Goal: Information Seeking & Learning: Learn about a topic

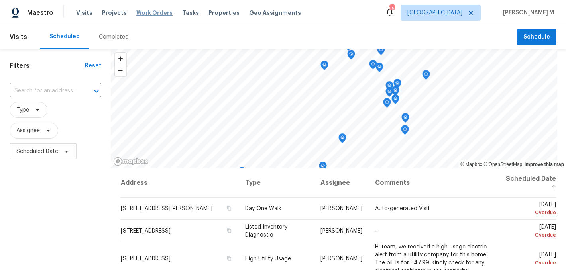
click at [158, 15] on span "Work Orders" at bounding box center [154, 13] width 36 height 8
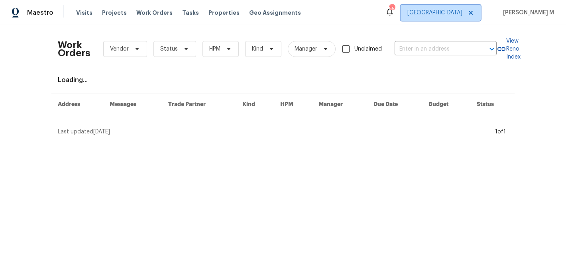
click at [458, 17] on span "Dallas" at bounding box center [440, 13] width 80 height 16
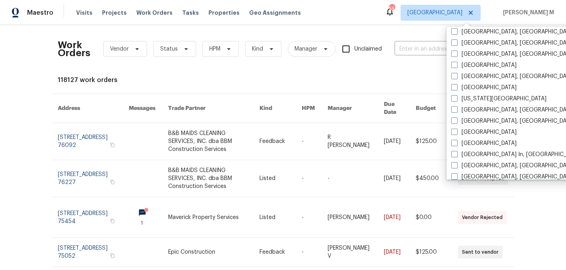
scroll to position [261, 0]
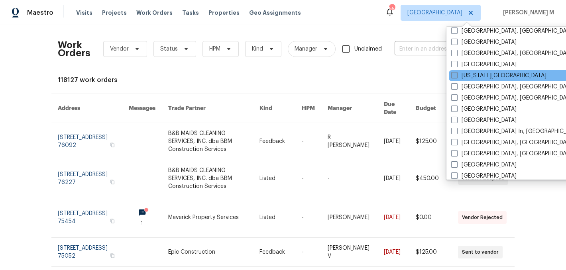
click at [465, 75] on label "Kansas City" at bounding box center [498, 76] width 95 height 8
click at [456, 75] on input "Kansas City" at bounding box center [453, 74] width 5 height 5
checkbox input "true"
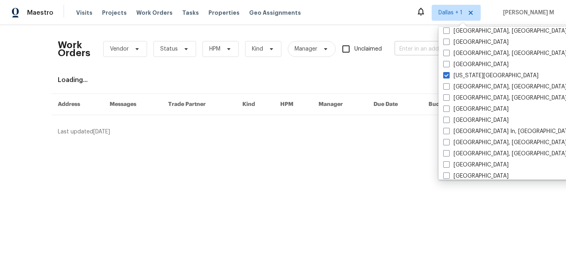
click at [418, 50] on input "text" at bounding box center [434, 49] width 80 height 12
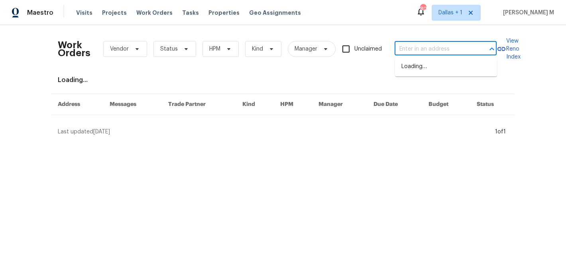
paste input "9624 Ditman Way Kansas City, MO 64134"
type input "9624 Ditman Way Kansas City, MO 64134"
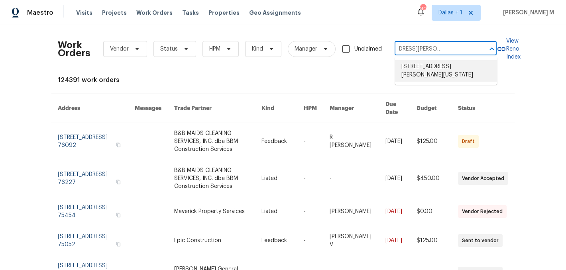
click at [431, 68] on li "[STREET_ADDRESS][PERSON_NAME][US_STATE]" at bounding box center [446, 71] width 102 height 22
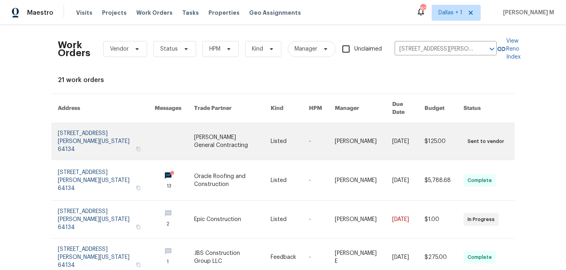
click at [368, 129] on link at bounding box center [364, 141] width 58 height 37
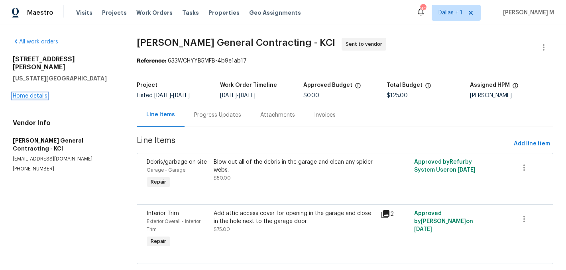
click at [23, 93] on link "Home details" at bounding box center [30, 96] width 35 height 6
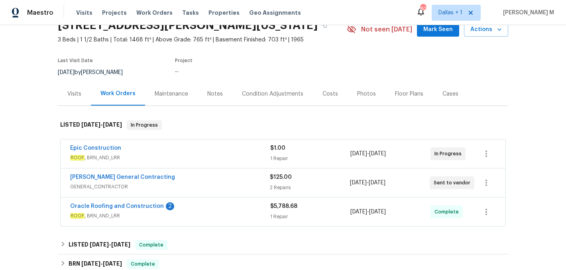
scroll to position [55, 0]
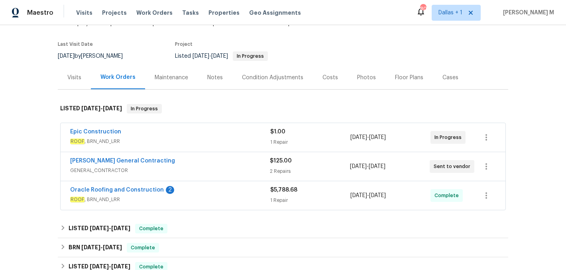
click at [232, 138] on span "ROOF , BRN_AND_LRR" at bounding box center [170, 141] width 200 height 8
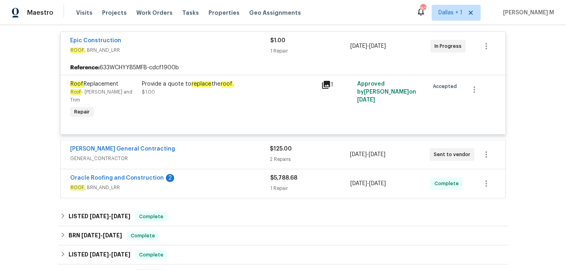
scroll to position [167, 0]
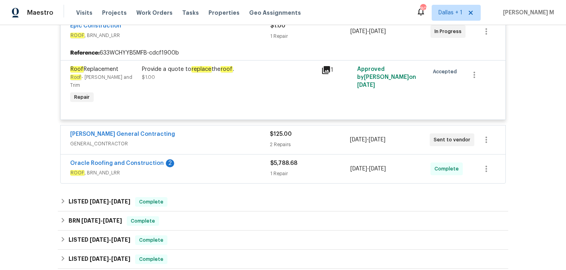
click at [239, 140] on span "GENERAL_CONTRACTOR" at bounding box center [170, 144] width 200 height 8
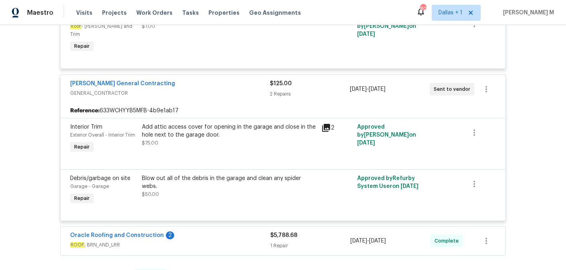
scroll to position [233, 0]
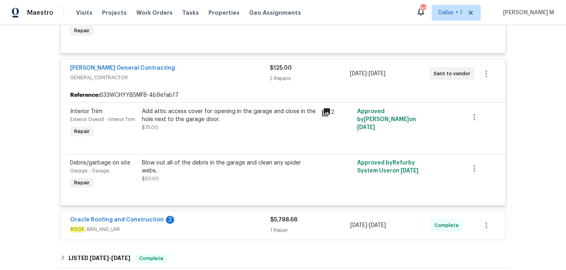
click at [254, 225] on span "ROOF , BRN_AND_LRR" at bounding box center [170, 229] width 200 height 8
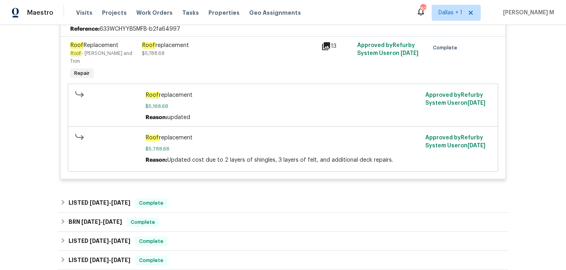
scroll to position [455, 0]
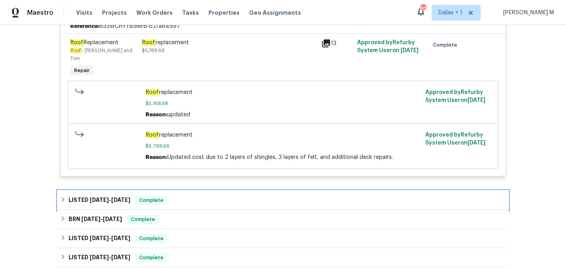
click at [197, 196] on div "LISTED 8/18/25 - 9/2/25 Complete" at bounding box center [282, 201] width 445 height 10
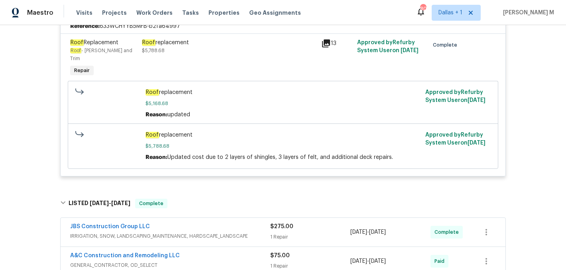
click at [215, 223] on div "JBS Construction Group LLC" at bounding box center [170, 228] width 200 height 10
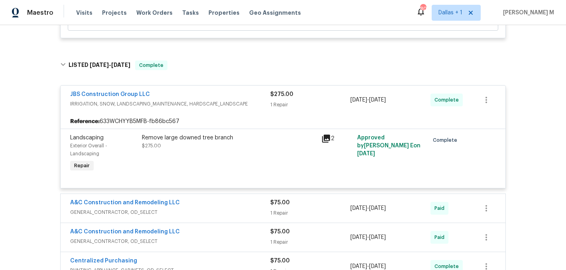
scroll to position [607, 0]
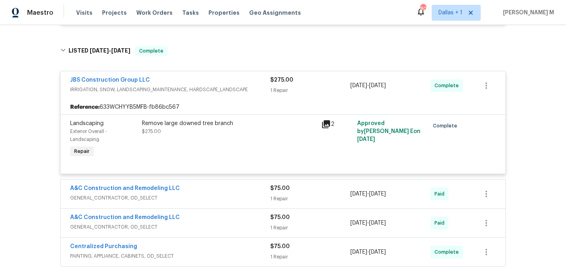
click at [253, 194] on span "GENERAL_CONTRACTOR, OD_SELECT" at bounding box center [170, 198] width 200 height 8
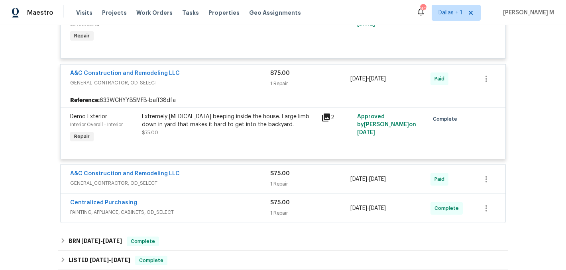
scroll to position [734, 0]
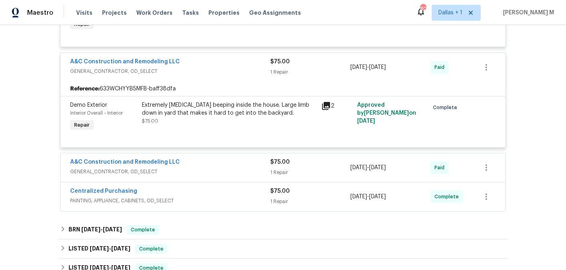
click at [241, 168] on span "GENERAL_CONTRACTOR, OD_SELECT" at bounding box center [170, 172] width 200 height 8
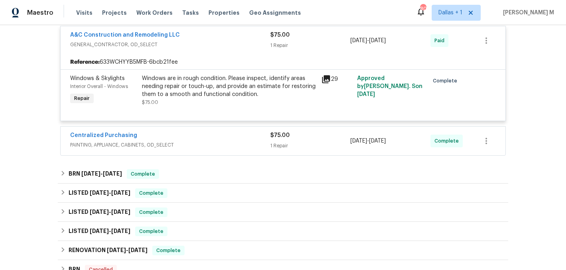
scroll to position [869, 0]
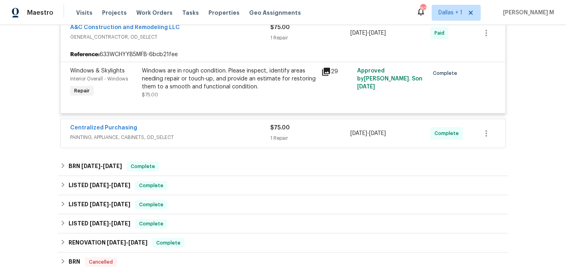
click at [212, 133] on span "PAINTING, APPLIANCE, CABINETS, OD_SELECT" at bounding box center [170, 137] width 200 height 8
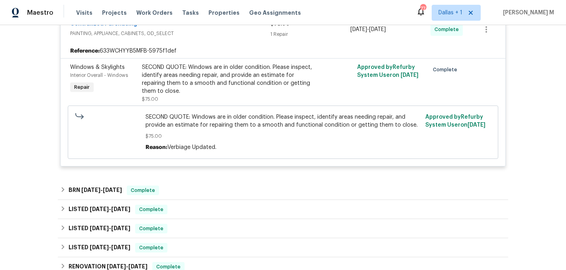
scroll to position [974, 0]
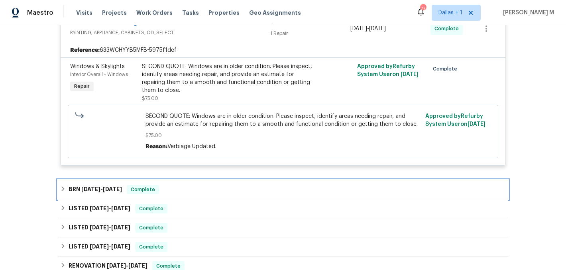
click at [141, 186] on span "Complete" at bounding box center [142, 190] width 31 height 8
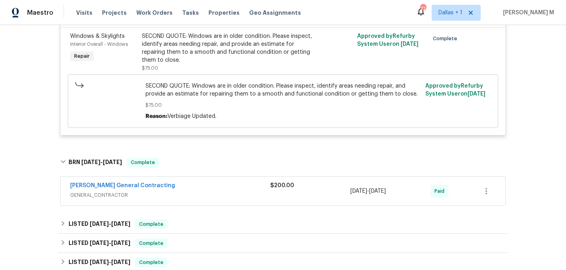
click at [175, 182] on div "[PERSON_NAME] General Contracting" at bounding box center [170, 187] width 200 height 10
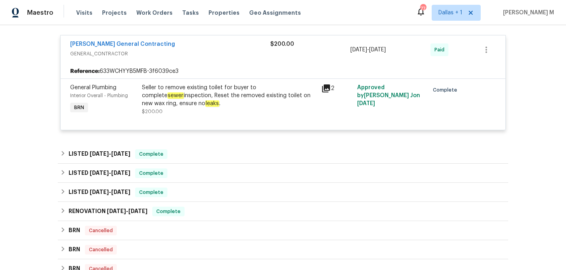
scroll to position [1155, 0]
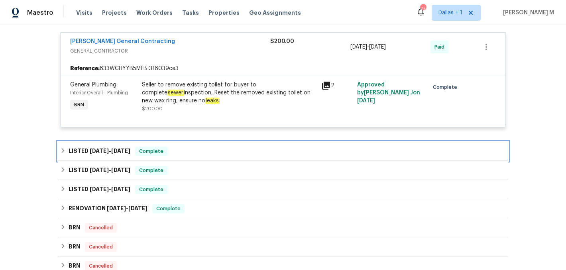
click at [183, 147] on div "LISTED 6/18/25 - 6/20/25 Complete" at bounding box center [282, 152] width 445 height 10
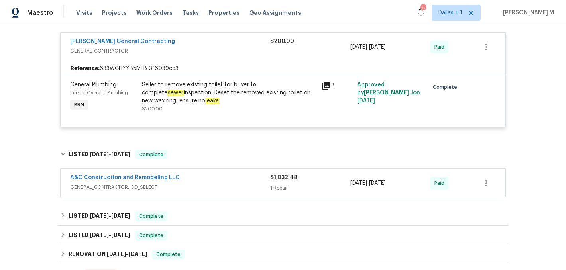
click at [215, 174] on div "A&C Construction and Remodeling LLC" at bounding box center [170, 179] width 200 height 10
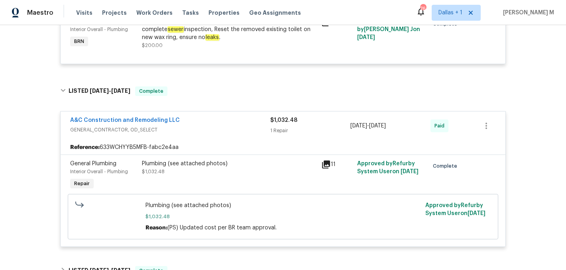
scroll to position [1268, 0]
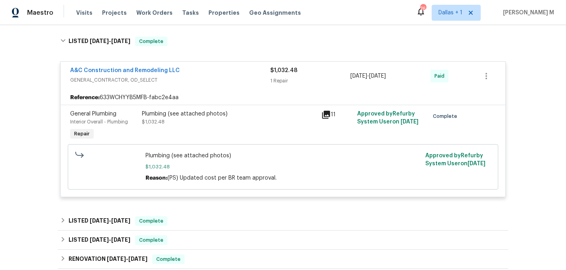
click at [195, 110] on div "Plumbing (see attached photos)" at bounding box center [229, 114] width 174 height 8
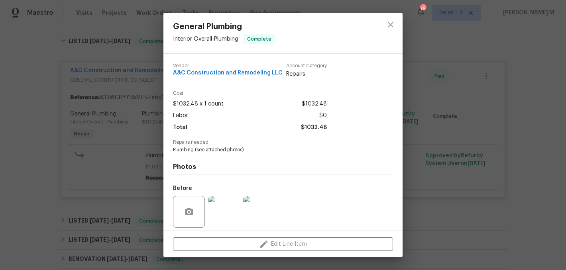
scroll to position [57, 0]
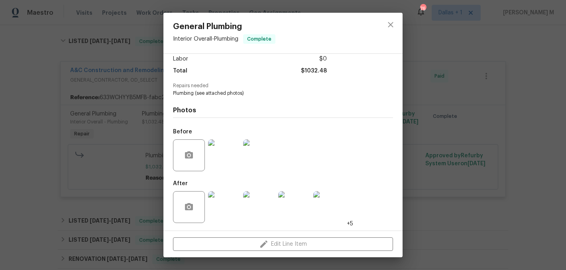
click at [227, 155] on img at bounding box center [224, 155] width 32 height 32
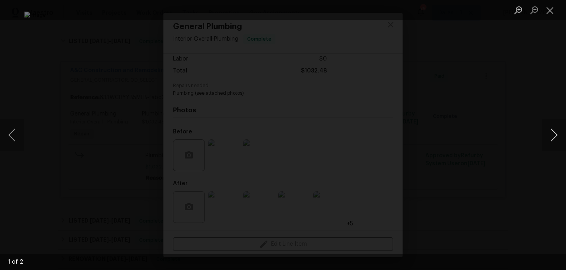
click at [554, 141] on button "Next image" at bounding box center [554, 135] width 24 height 32
click at [547, 14] on button "Close lightbox" at bounding box center [550, 10] width 16 height 14
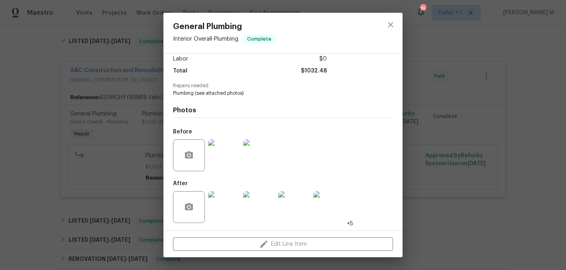
click at [141, 173] on div "General Plumbing Interior Overall - Plumbing Complete Vendor A&C Construction a…" at bounding box center [283, 135] width 566 height 270
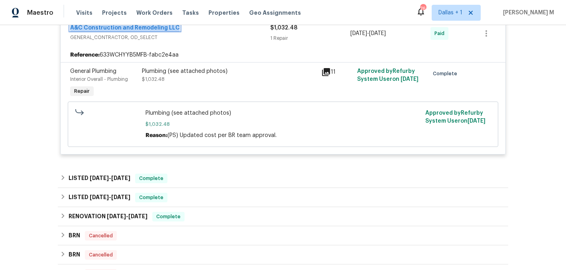
scroll to position [1330, 0]
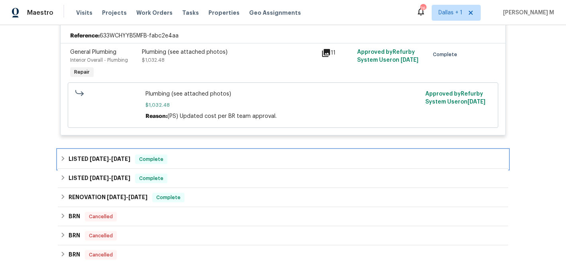
click at [155, 155] on span "Complete" at bounding box center [151, 159] width 31 height 8
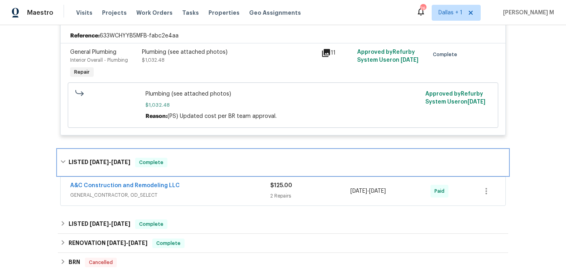
scroll to position [1332, 0]
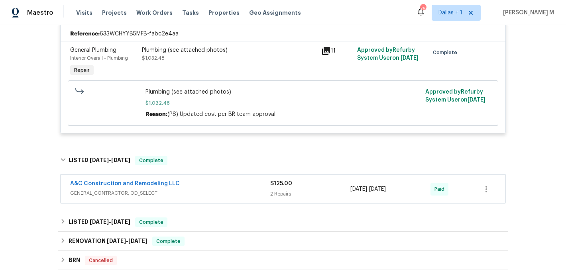
click at [232, 180] on div "A&C Construction and Remodeling LLC" at bounding box center [170, 185] width 200 height 10
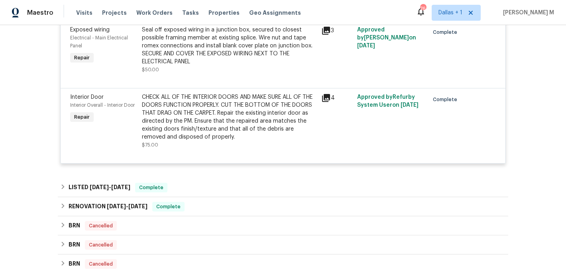
scroll to position [1610, 0]
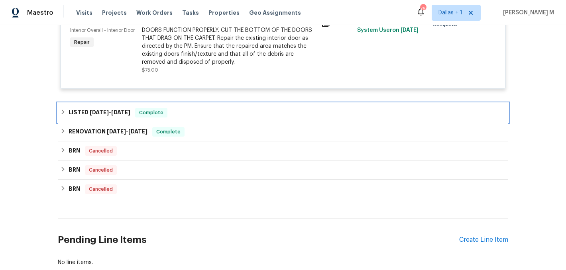
click at [123, 108] on h6 "LISTED 4/29/25 - 4/30/25" at bounding box center [100, 113] width 62 height 10
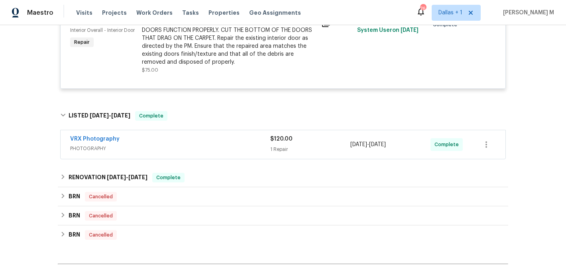
click at [168, 145] on span "PHOTOGRAPHY" at bounding box center [170, 149] width 200 height 8
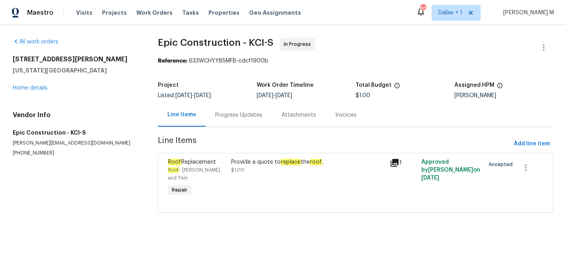
click at [236, 112] on div "Progress Updates" at bounding box center [238, 115] width 47 height 8
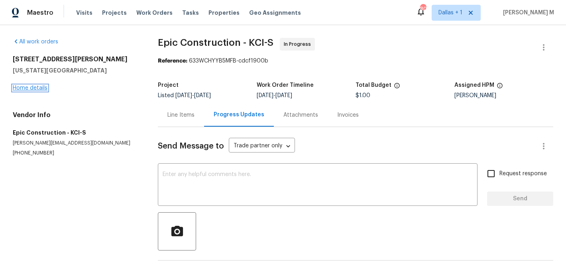
click at [37, 87] on link "Home details" at bounding box center [30, 88] width 35 height 6
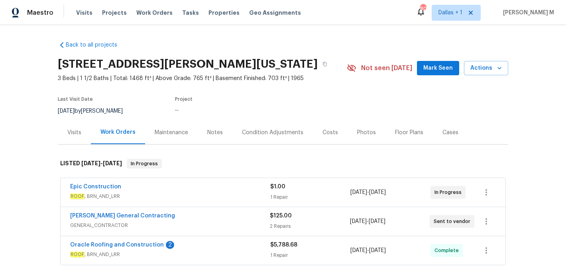
scroll to position [27, 0]
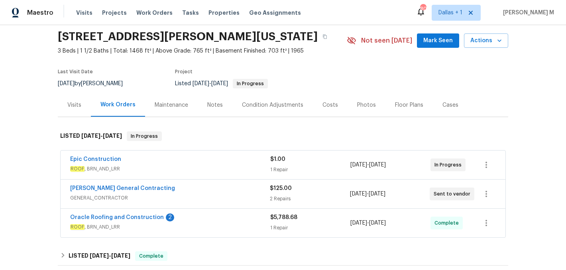
click at [220, 218] on div "Oracle Roofing and Construction 2" at bounding box center [170, 219] width 200 height 10
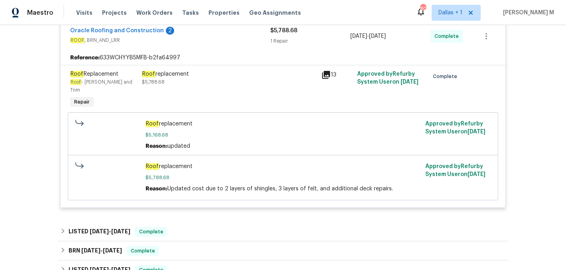
scroll to position [221, 0]
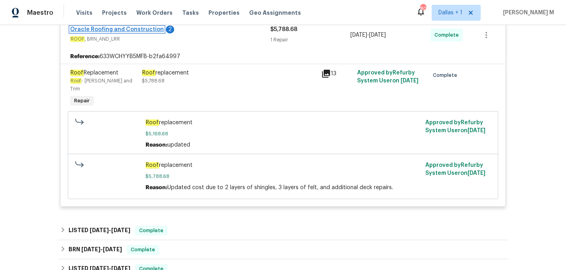
click at [127, 29] on link "Oracle Roofing and Construction" at bounding box center [117, 30] width 94 height 6
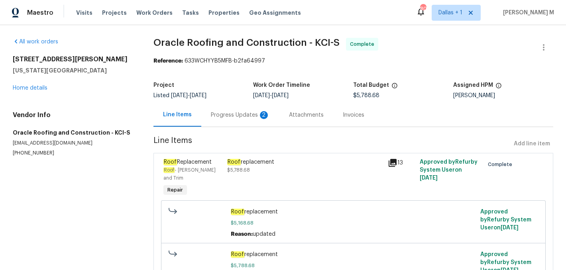
click at [219, 110] on div "Progress Updates 2" at bounding box center [240, 115] width 78 height 24
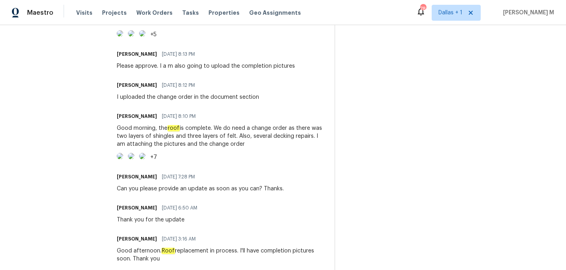
scroll to position [486, 0]
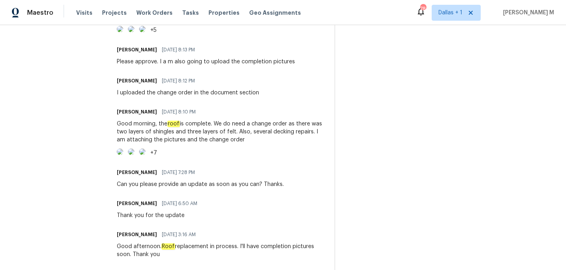
click at [123, 155] on img at bounding box center [120, 152] width 6 height 6
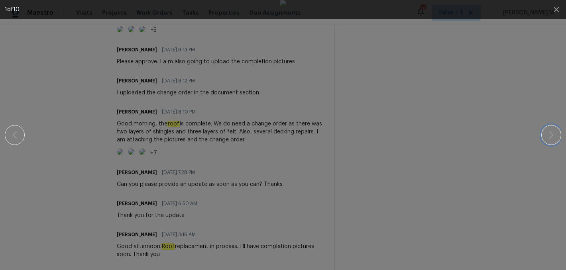
click at [549, 137] on icon "button" at bounding box center [551, 135] width 10 height 10
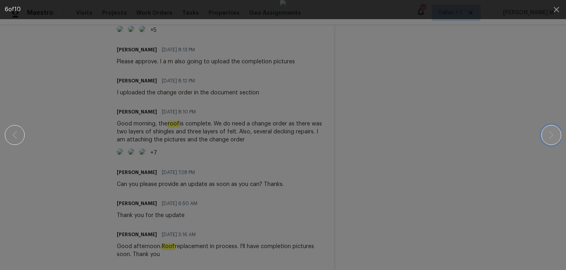
click at [549, 137] on icon "button" at bounding box center [551, 135] width 10 height 10
click at [551, 11] on button "button" at bounding box center [556, 9] width 19 height 19
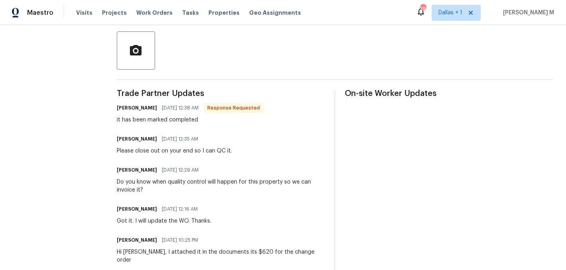
scroll to position [0, 0]
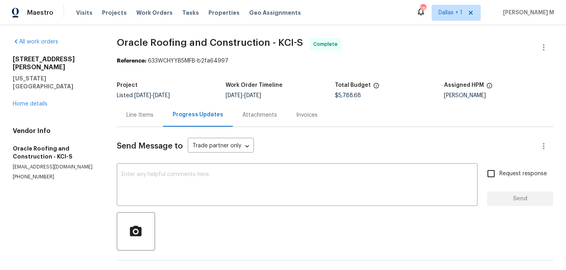
click at [141, 117] on div "Line Items" at bounding box center [139, 115] width 27 height 8
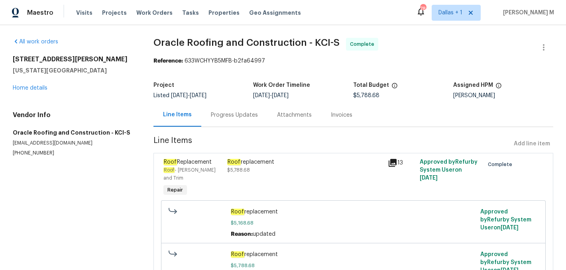
click at [336, 171] on div "Roof replacement $5,788.68" at bounding box center [304, 166] width 155 height 16
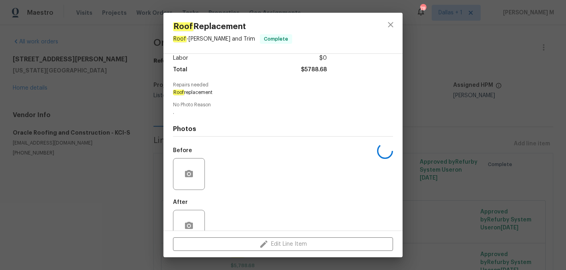
scroll to position [76, 0]
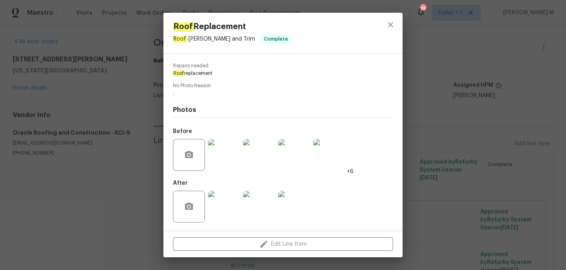
click at [221, 159] on img at bounding box center [224, 155] width 32 height 32
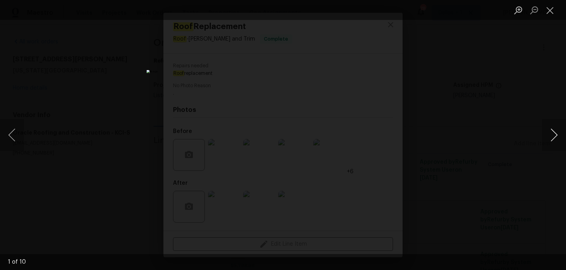
click at [554, 132] on button "Next image" at bounding box center [554, 135] width 24 height 32
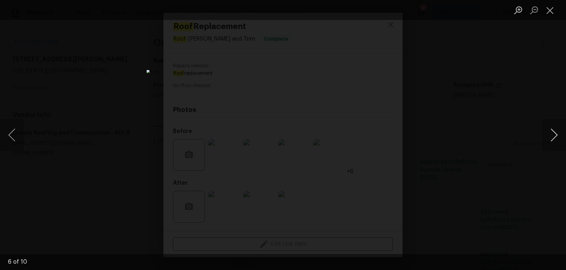
click at [554, 132] on button "Next image" at bounding box center [554, 135] width 24 height 32
click at [554, 12] on button "Close lightbox" at bounding box center [550, 10] width 16 height 14
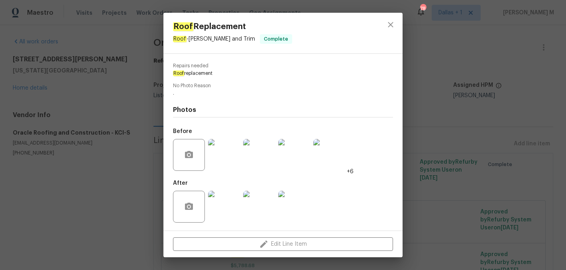
click at [231, 205] on img at bounding box center [224, 207] width 32 height 32
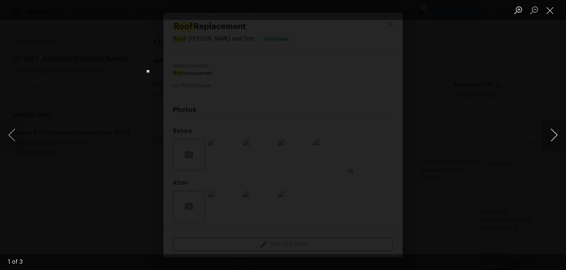
click at [553, 141] on button "Next image" at bounding box center [554, 135] width 24 height 32
click at [554, 14] on button "Close lightbox" at bounding box center [550, 10] width 16 height 14
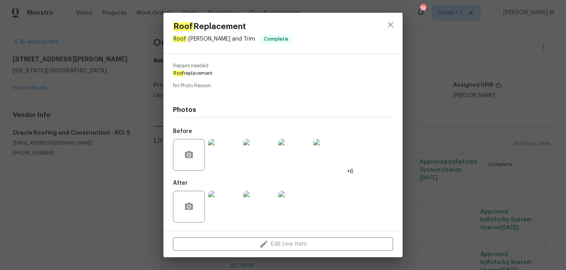
click at [126, 164] on div "Roof Replacement Roof - [PERSON_NAME] and Trim Complete Vendor Oracle Roofing a…" at bounding box center [283, 135] width 566 height 270
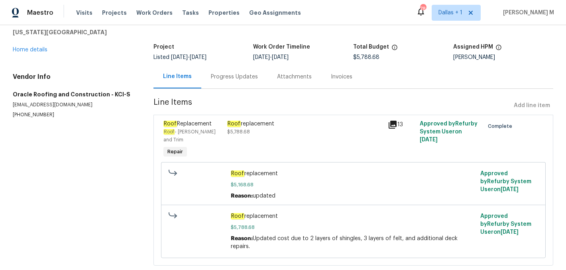
scroll to position [41, 0]
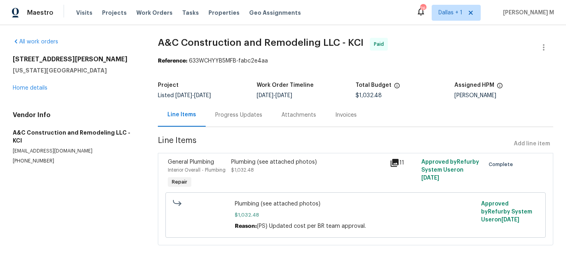
click at [228, 118] on div "Progress Updates" at bounding box center [238, 115] width 47 height 8
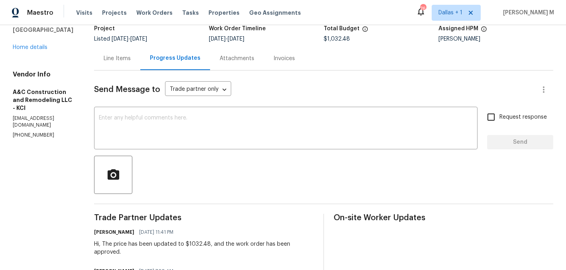
scroll to position [53, 0]
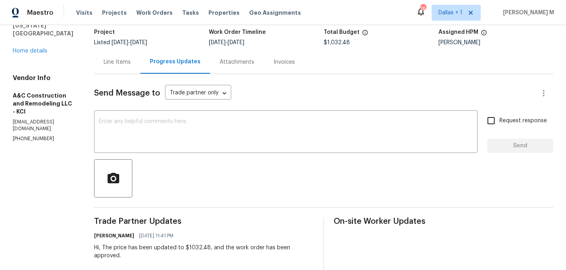
click at [295, 63] on div "Invoices" at bounding box center [284, 62] width 22 height 8
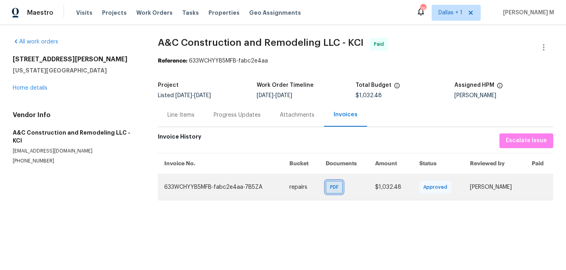
click at [330, 185] on span "PDF" at bounding box center [336, 187] width 12 height 8
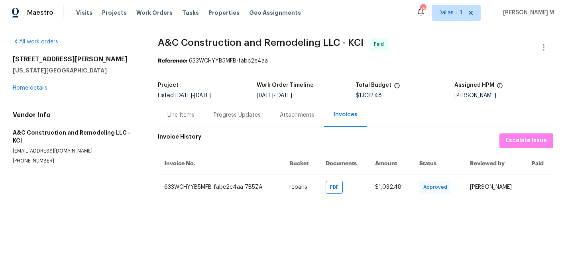
click at [224, 115] on div "Progress Updates" at bounding box center [237, 115] width 47 height 8
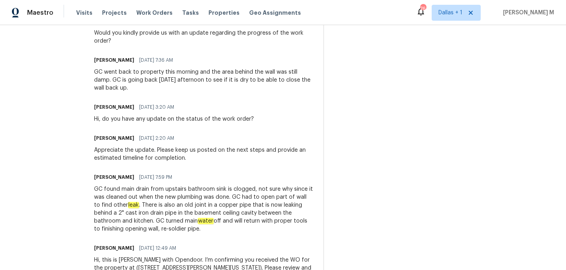
scroll to position [566, 0]
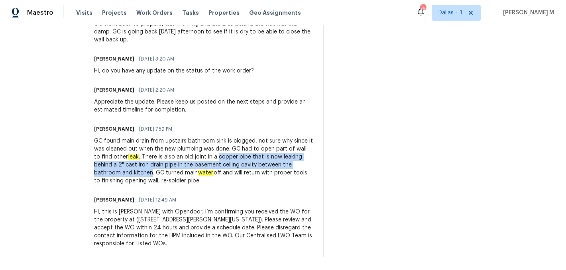
drag, startPoint x: 244, startPoint y: 157, endPoint x: 176, endPoint y: 174, distance: 70.4
click at [176, 174] on div "GC found main drain from upstairs bathroom sink is clogged, not sure why since …" at bounding box center [203, 161] width 219 height 48
copy div "copper pipe that is now leaking behind a 2" cast iron drain pipe in the basemen…"
